Goal: Task Accomplishment & Management: Manage account settings

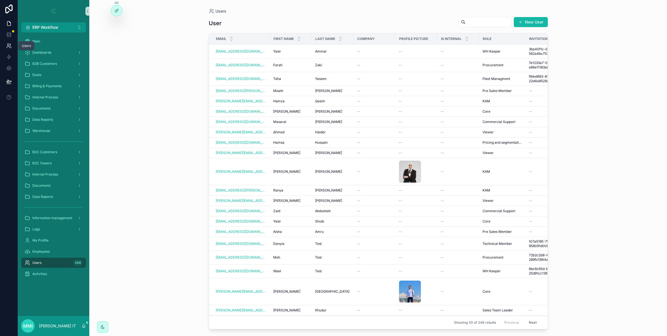
click at [12, 43] on link at bounding box center [9, 45] width 18 height 11
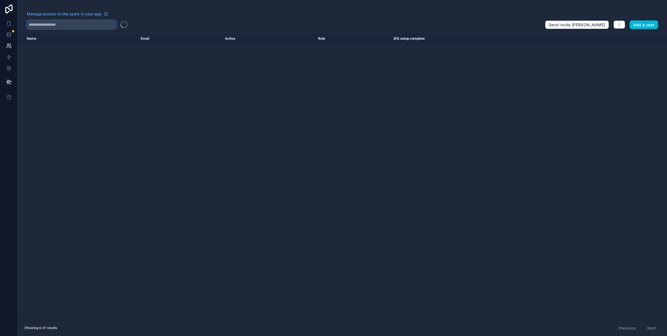
click at [82, 28] on input "text" at bounding box center [71, 24] width 89 height 9
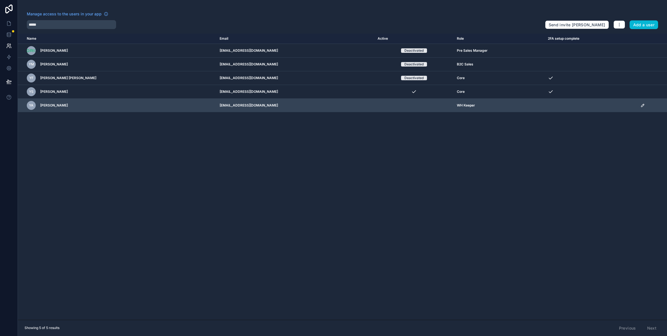
click at [641, 105] on icon "scrollable content" at bounding box center [643, 105] width 4 height 4
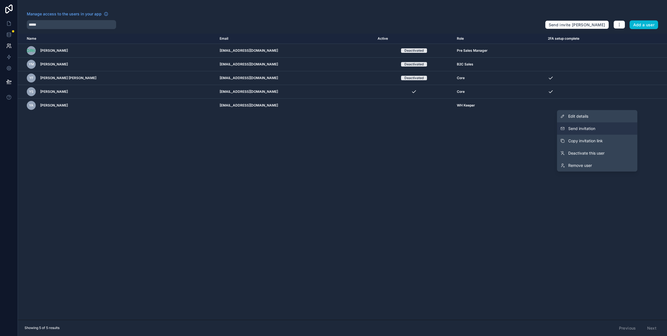
click at [604, 123] on button "Send invitation" at bounding box center [597, 128] width 80 height 12
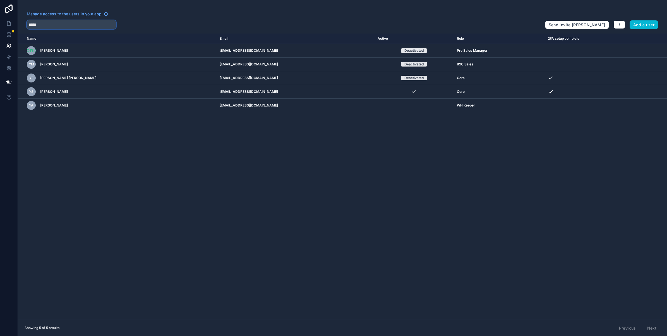
click at [58, 22] on input "*****" at bounding box center [71, 24] width 89 height 9
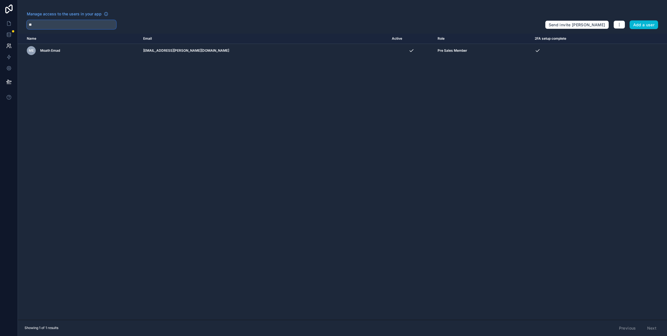
type input "*"
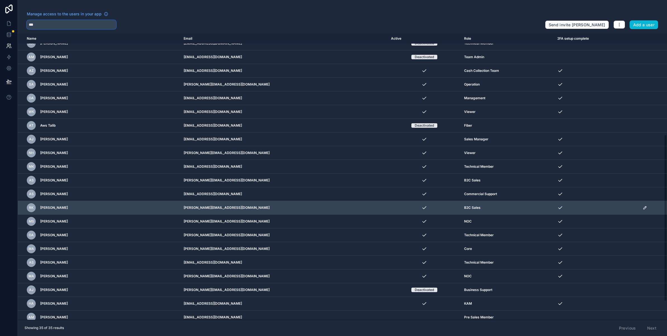
scroll to position [205, 0]
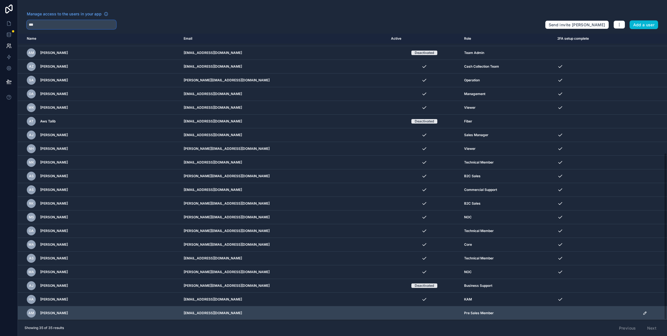
type input "***"
click at [640, 313] on td "scrollable content" at bounding box center [654, 313] width 28 height 14
click at [643, 312] on icon "scrollable content" at bounding box center [645, 312] width 4 height 4
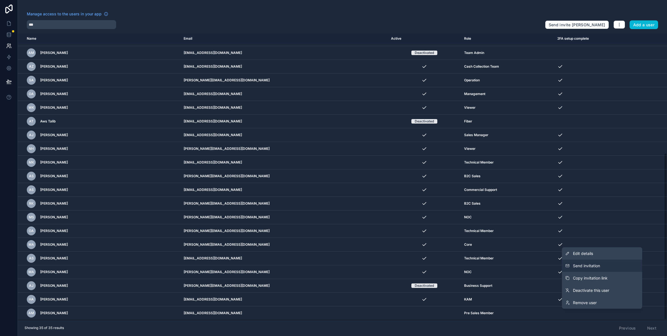
click at [600, 268] on button "Send invitation" at bounding box center [602, 265] width 80 height 12
